Goal: Browse casually

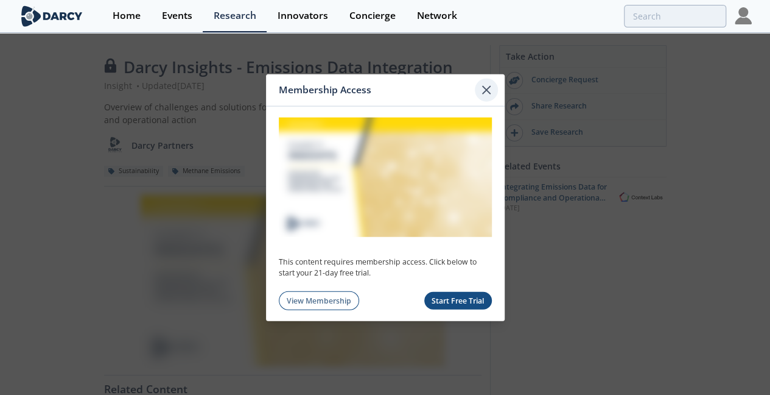
click at [482, 97] on icon at bounding box center [486, 90] width 15 height 15
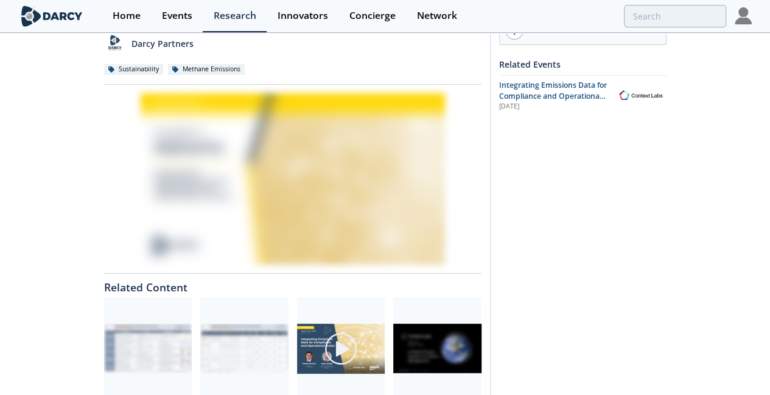
scroll to position [192, 0]
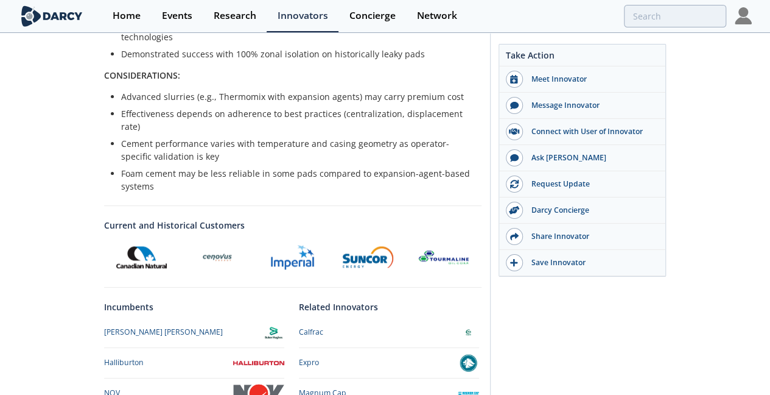
scroll to position [527, 0]
